Goal: Find contact information: Find contact information

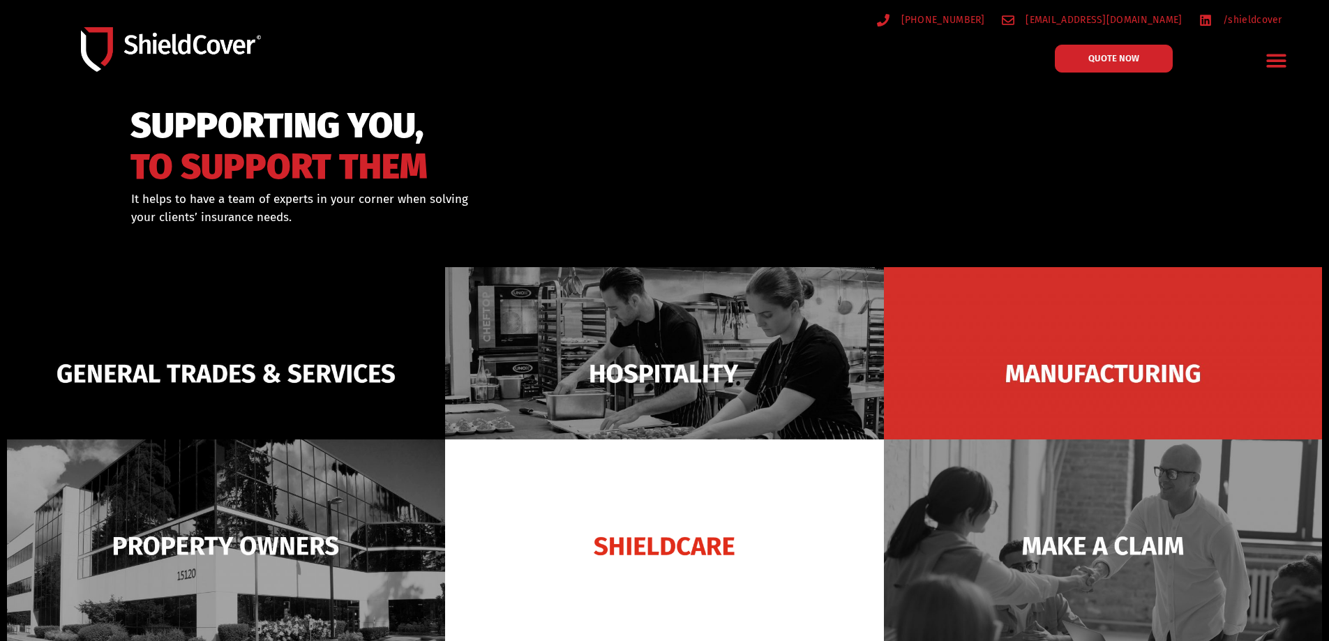
click at [1285, 58] on icon "Menu Toggle" at bounding box center [1277, 61] width 22 height 22
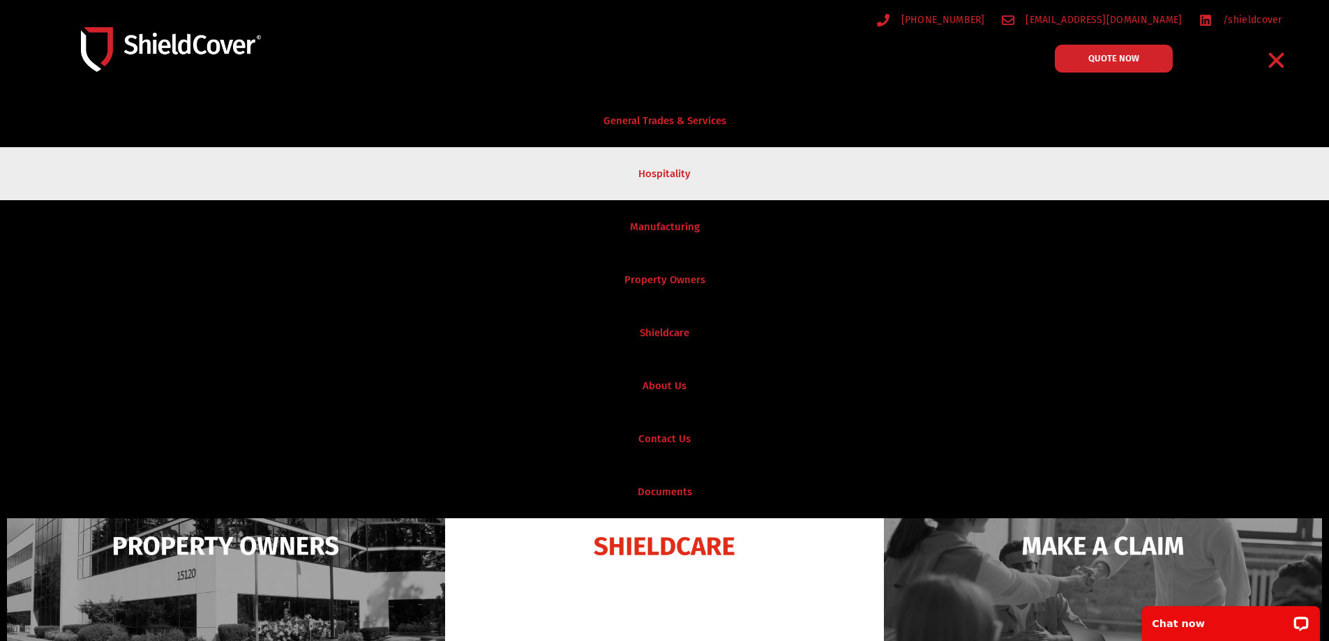
click at [1265, 184] on link "Hospitality" at bounding box center [664, 173] width 1329 height 53
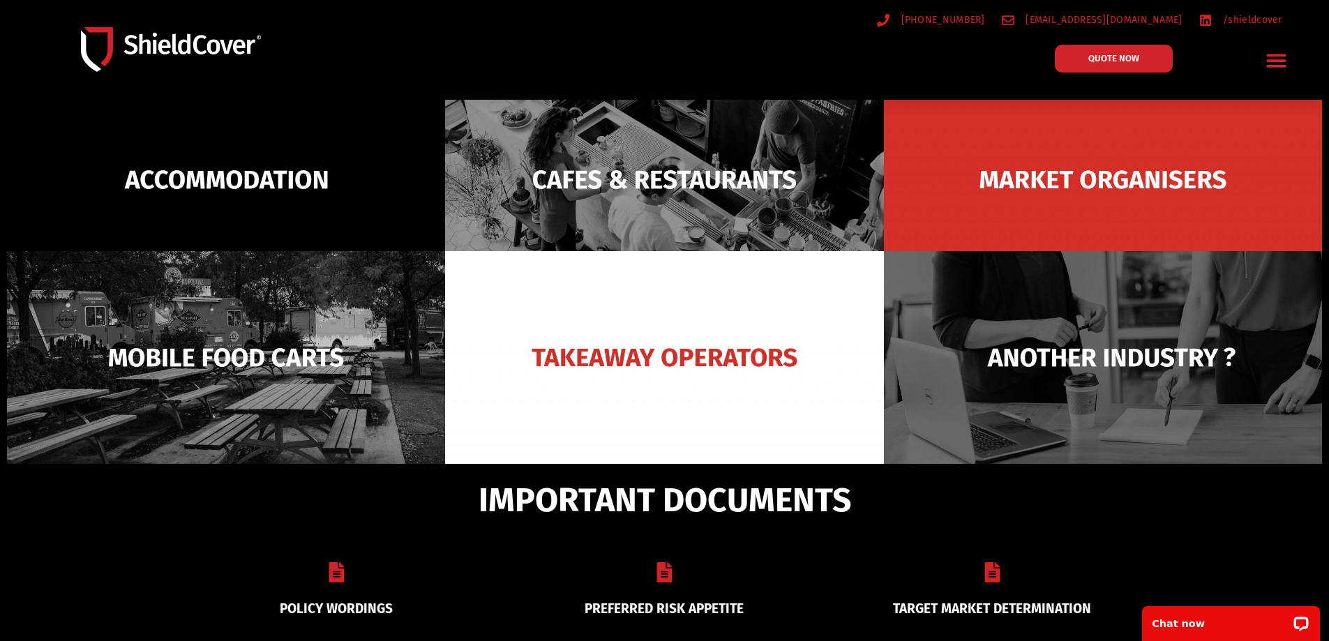
scroll to position [140, 0]
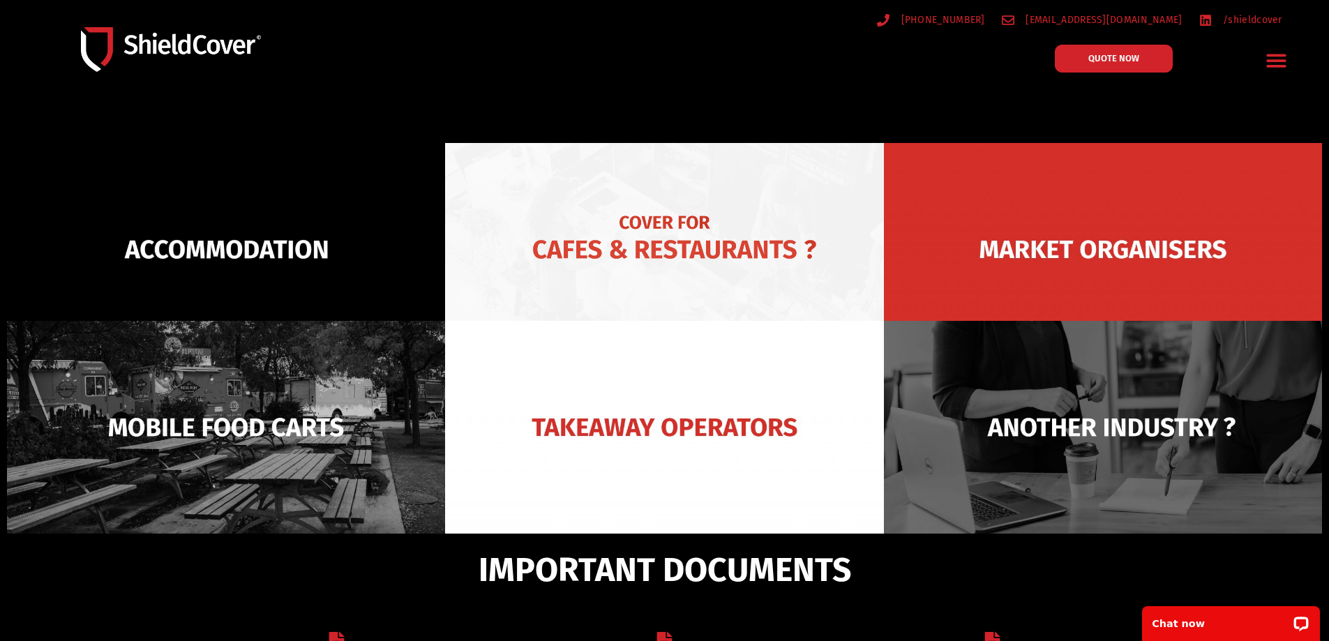
click at [669, 255] on img at bounding box center [664, 249] width 438 height 213
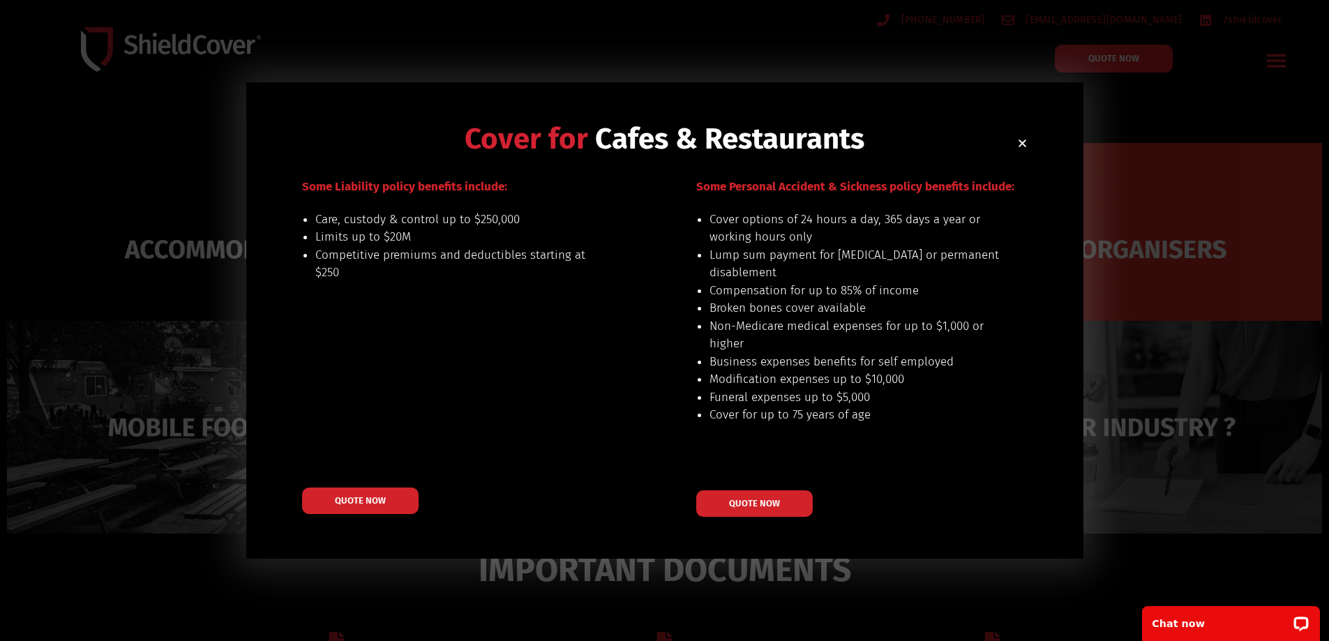
click at [1026, 140] on icon "Close" at bounding box center [1022, 143] width 10 height 10
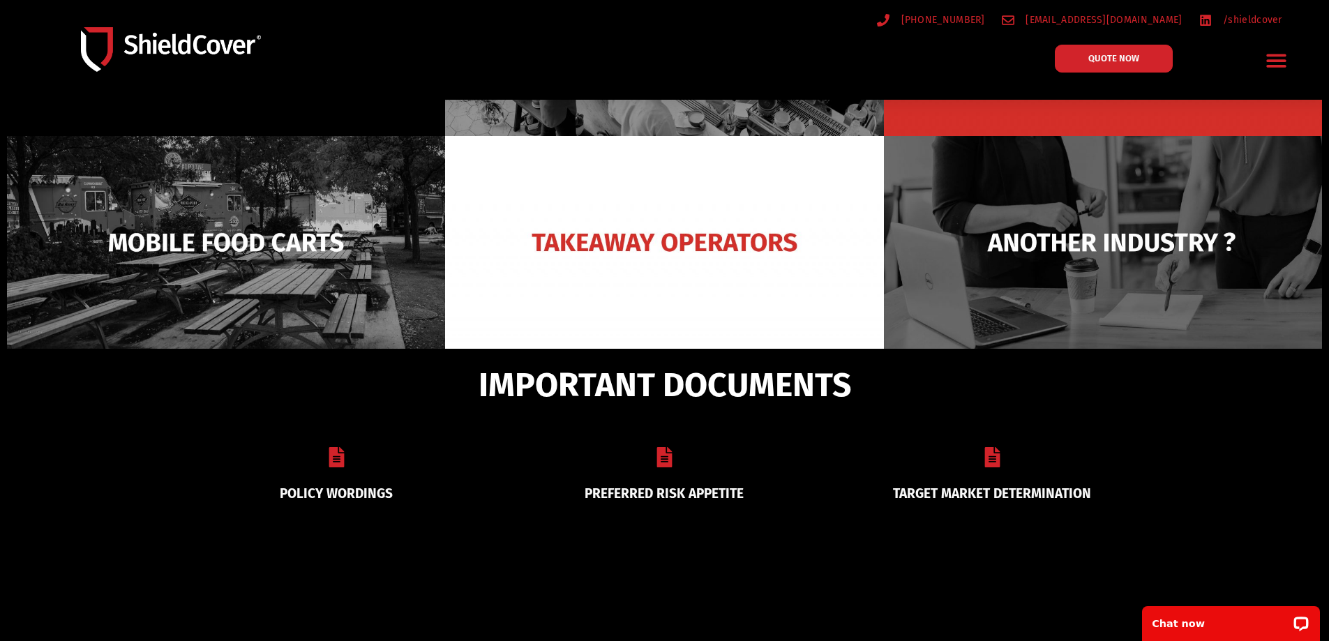
scroll to position [349, 0]
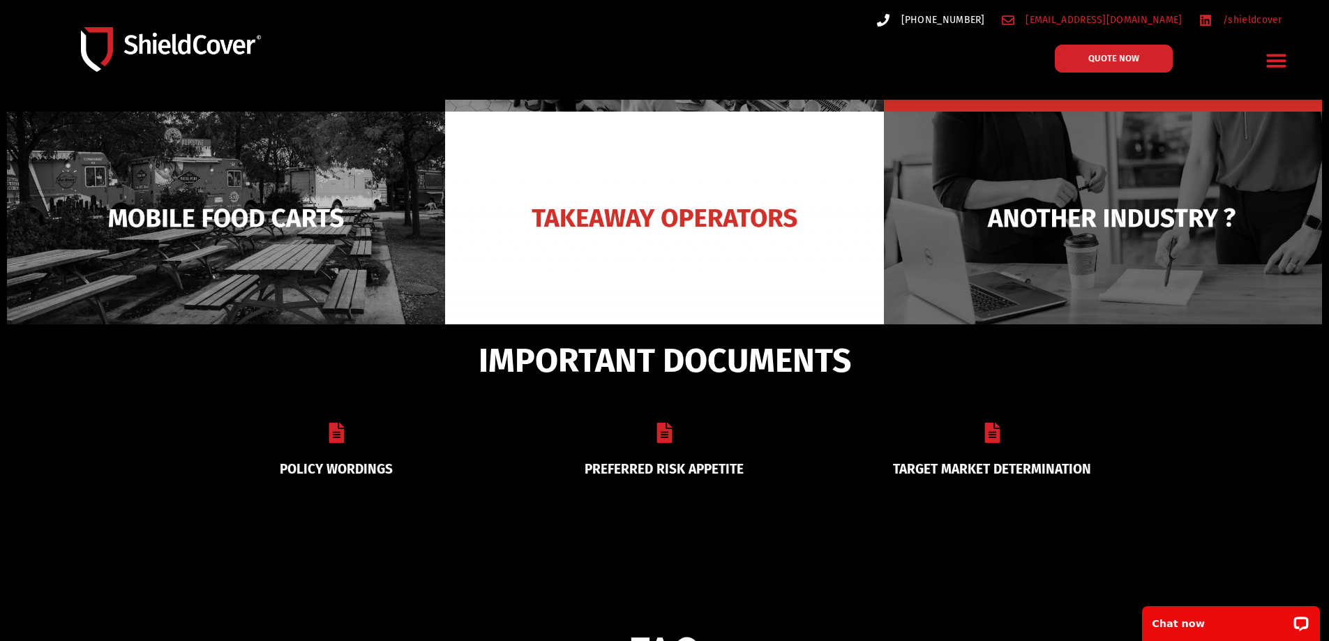
click at [985, 17] on span "[PHONE_NUMBER]" at bounding box center [941, 19] width 87 height 17
